Goal: Browse casually: Explore the website without a specific task or goal

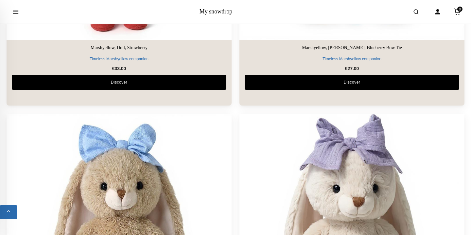
scroll to position [1323, 0]
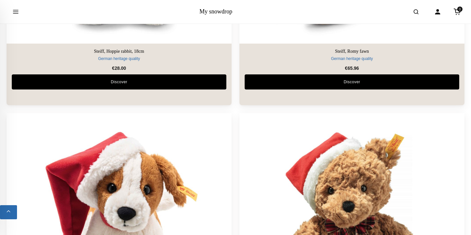
scroll to position [3522, 0]
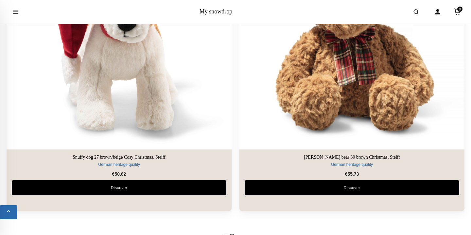
scroll to position [3711, 0]
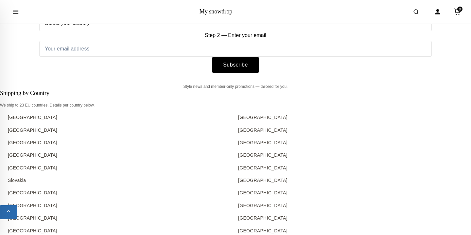
scroll to position [5412, 0]
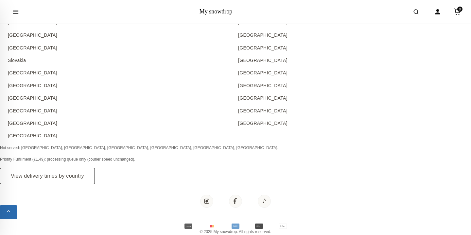
click at [207, 10] on link "My snowdrop" at bounding box center [216, 11] width 33 height 7
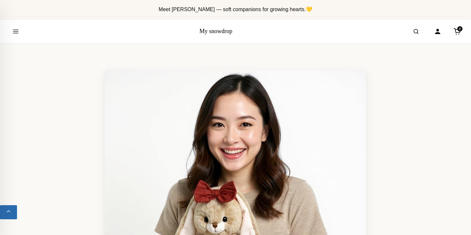
scroll to position [151, 0]
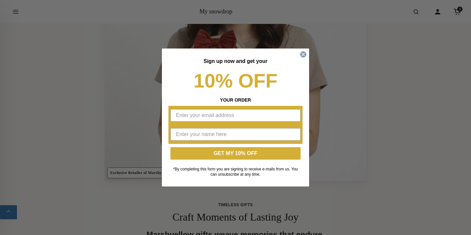
click at [305, 54] on circle "Close dialog" at bounding box center [303, 54] width 6 height 6
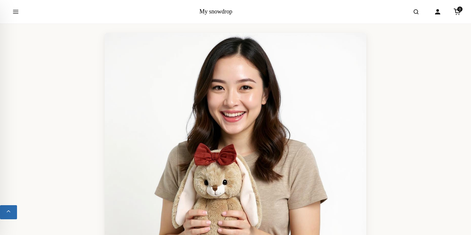
scroll to position [0, 0]
